Goal: Task Accomplishment & Management: Manage account settings

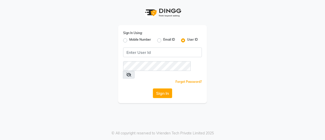
click at [154, 47] on div "Sign In Using: Mobile Number Email ID User ID Remember me Forgot Password? Sign…" at bounding box center [162, 64] width 89 height 78
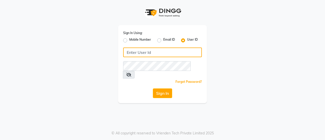
click at [154, 48] on input "Username" at bounding box center [162, 52] width 79 height 10
type input "usa"
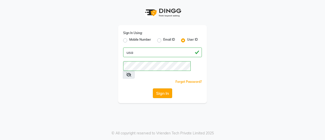
click at [164, 88] on button "Sign In" at bounding box center [162, 93] width 19 height 10
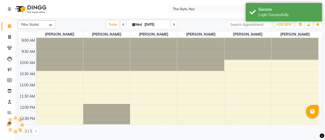
select select "en"
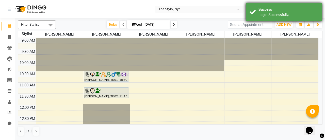
click at [250, 12] on div "Success Login Successfully." at bounding box center [284, 12] width 76 height 18
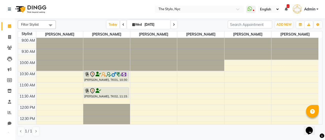
scroll to position [221, 0]
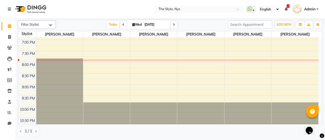
click at [86, 103] on div at bounding box center [106, 113] width 47 height 22
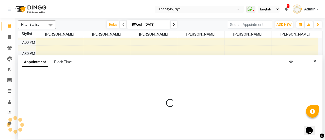
select select "46711"
select select "1305"
select select "tentative"
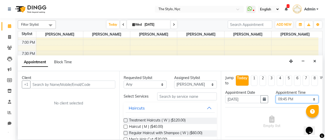
click at [281, 97] on select "Select 10:00 AM 10:15 AM 10:30 AM 10:45 AM 11:00 AM 11:15 AM 11:30 AM 11:45 AM …" at bounding box center [297, 99] width 43 height 8
select select "1320"
click at [276, 95] on select "Select 10:00 AM 10:15 AM 10:30 AM 10:45 AM 11:00 AM 11:15 AM 11:30 AM 11:45 AM …" at bounding box center [297, 99] width 43 height 8
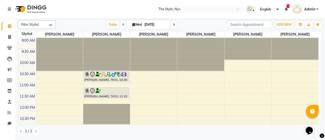
click at [315, 61] on td at bounding box center [177, 63] width 282 height 6
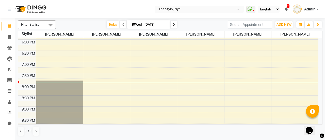
scroll to position [221, 0]
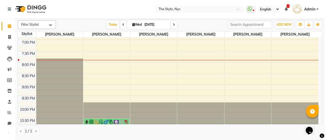
click at [102, 111] on div at bounding box center [106, 113] width 47 height 22
click at [143, 104] on div at bounding box center [153, 113] width 47 height 22
click at [148, 132] on div "1 / 1" at bounding box center [170, 131] width 304 height 10
click at [151, 119] on div at bounding box center [153, 113] width 47 height 22
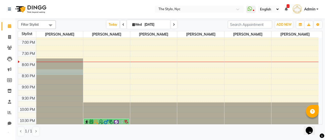
select select "15919"
select select "tentative"
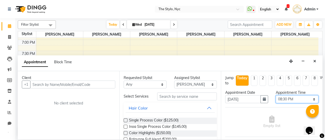
click at [283, 97] on select "Select 10:00 AM 10:15 AM 10:30 AM 10:45 AM 11:00 AM 11:15 AM 11:30 AM 11:45 AM …" at bounding box center [297, 99] width 43 height 8
select select "1320"
click at [276, 95] on select "Select 10:00 AM 10:15 AM 10:30 AM 10:45 AM 11:00 AM 11:15 AM 11:30 AM 11:45 AM …" at bounding box center [297, 99] width 43 height 8
click at [314, 62] on icon "Close" at bounding box center [314, 61] width 3 height 4
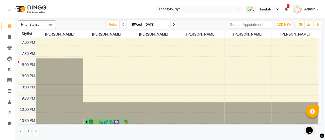
click at [149, 118] on div at bounding box center [153, 113] width 47 height 22
click at [186, 114] on div at bounding box center [200, 113] width 47 height 22
click at [249, 117] on div at bounding box center [247, 113] width 47 height 22
select select "54387"
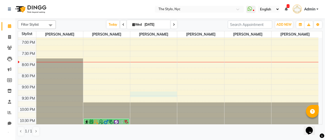
select select "1290"
select select "tentative"
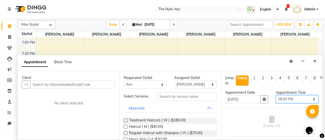
click at [284, 98] on select "Select 10:00 AM 10:15 AM 10:30 AM 10:45 AM 11:00 AM 11:15 AM 11:30 AM 11:45 AM …" at bounding box center [297, 99] width 43 height 8
click at [234, 114] on div "Empty list" at bounding box center [271, 121] width 93 height 25
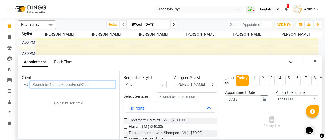
click at [88, 82] on input "text" at bounding box center [72, 84] width 85 height 8
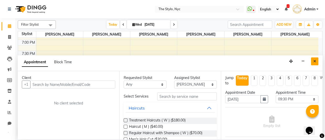
click at [317, 63] on button "Close" at bounding box center [314, 61] width 7 height 8
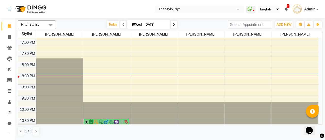
click at [309, 7] on span "Admin" at bounding box center [309, 9] width 11 height 5
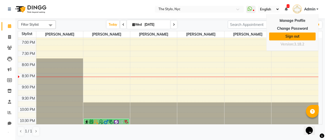
click at [297, 34] on link "Sign out" at bounding box center [292, 36] width 46 height 8
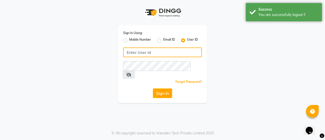
click at [172, 52] on input "Username" at bounding box center [162, 52] width 79 height 10
type input "[PERSON_NAME][EMAIL_ADDRESS][DOMAIN_NAME]"
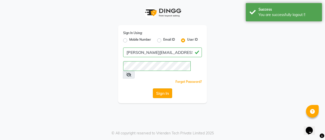
click at [159, 88] on button "Sign In" at bounding box center [162, 93] width 19 height 10
click at [163, 40] on label "Email ID" at bounding box center [169, 40] width 12 height 6
click at [163, 40] on input "Email ID" at bounding box center [164, 38] width 3 height 3
radio input "true"
radio input "false"
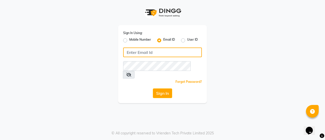
click at [158, 51] on input "Username" at bounding box center [162, 52] width 79 height 10
type input "[PERSON_NAME][EMAIL_ADDRESS][DOMAIN_NAME]"
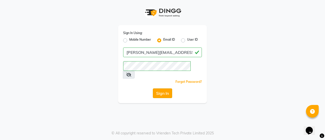
click at [163, 90] on button "Sign In" at bounding box center [162, 93] width 19 height 10
